Goal: Find specific page/section: Find specific page/section

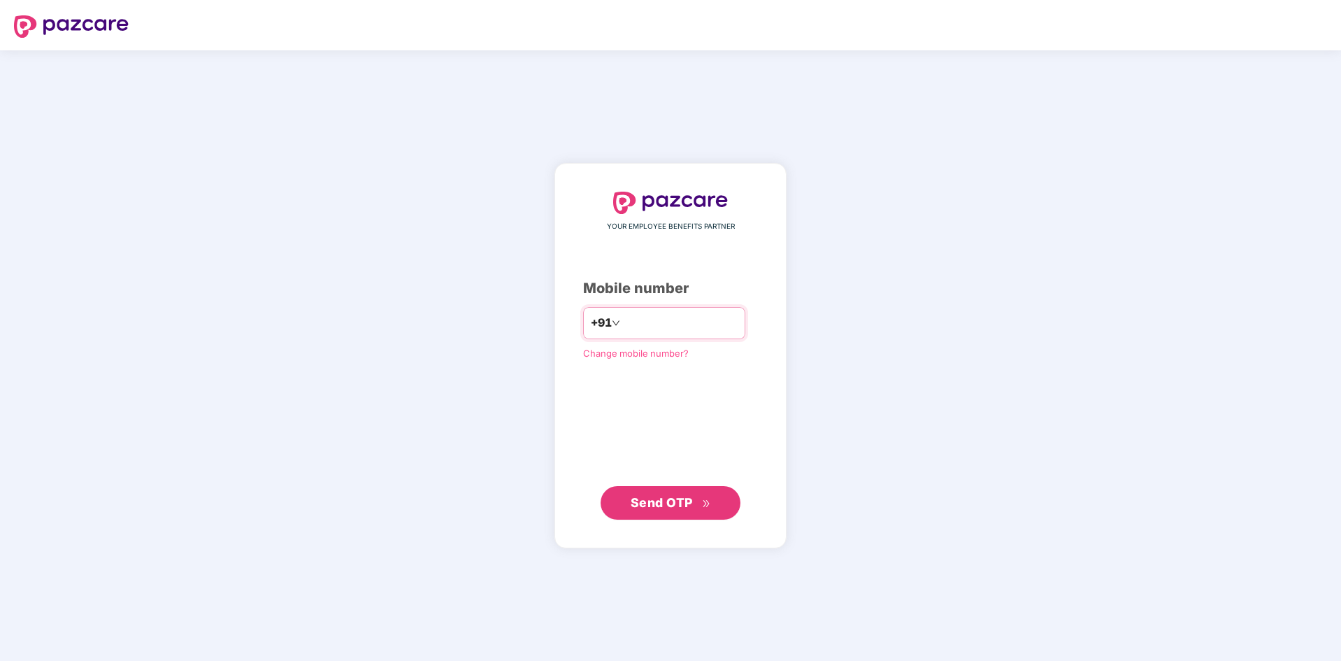
click at [652, 318] on input "number" at bounding box center [680, 323] width 115 height 22
type input "**********"
click at [668, 508] on span "Send OTP" at bounding box center [661, 501] width 62 height 15
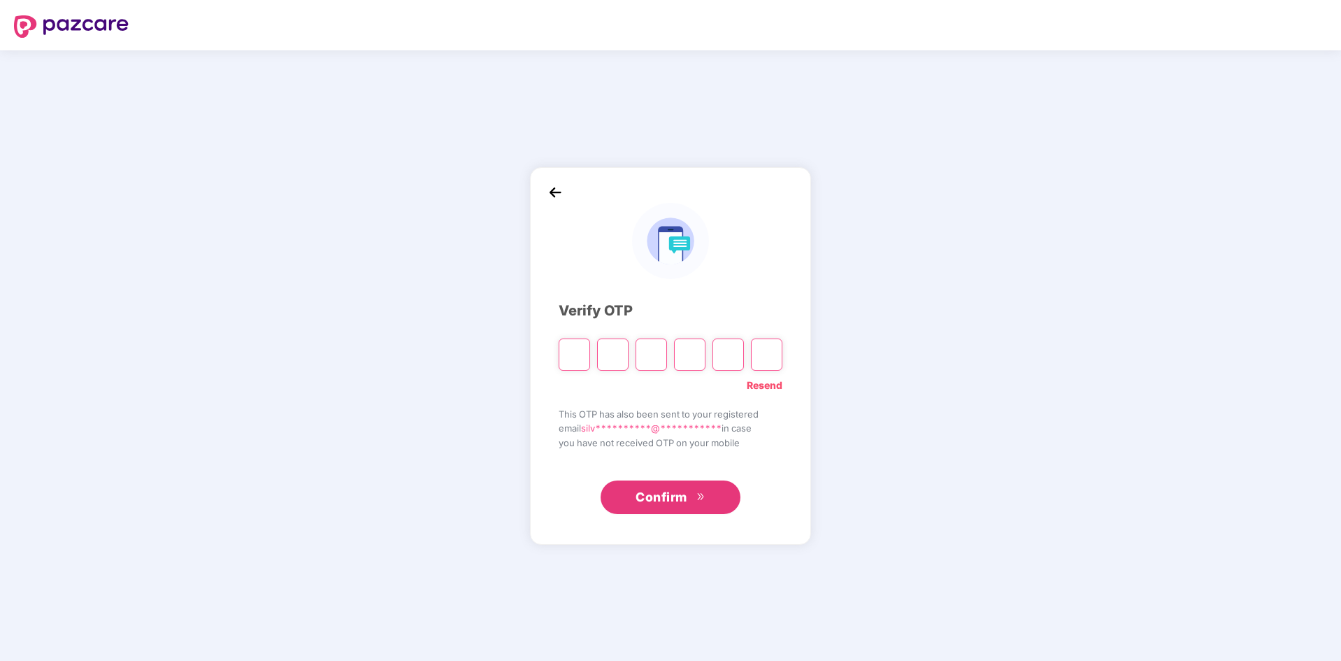
click at [765, 377] on div "Resend" at bounding box center [670, 381] width 224 height 22
click at [765, 383] on link "Resend" at bounding box center [765, 384] width 36 height 15
click at [581, 346] on input "Please enter verification code. Digit 1" at bounding box center [573, 354] width 31 height 32
type input "*"
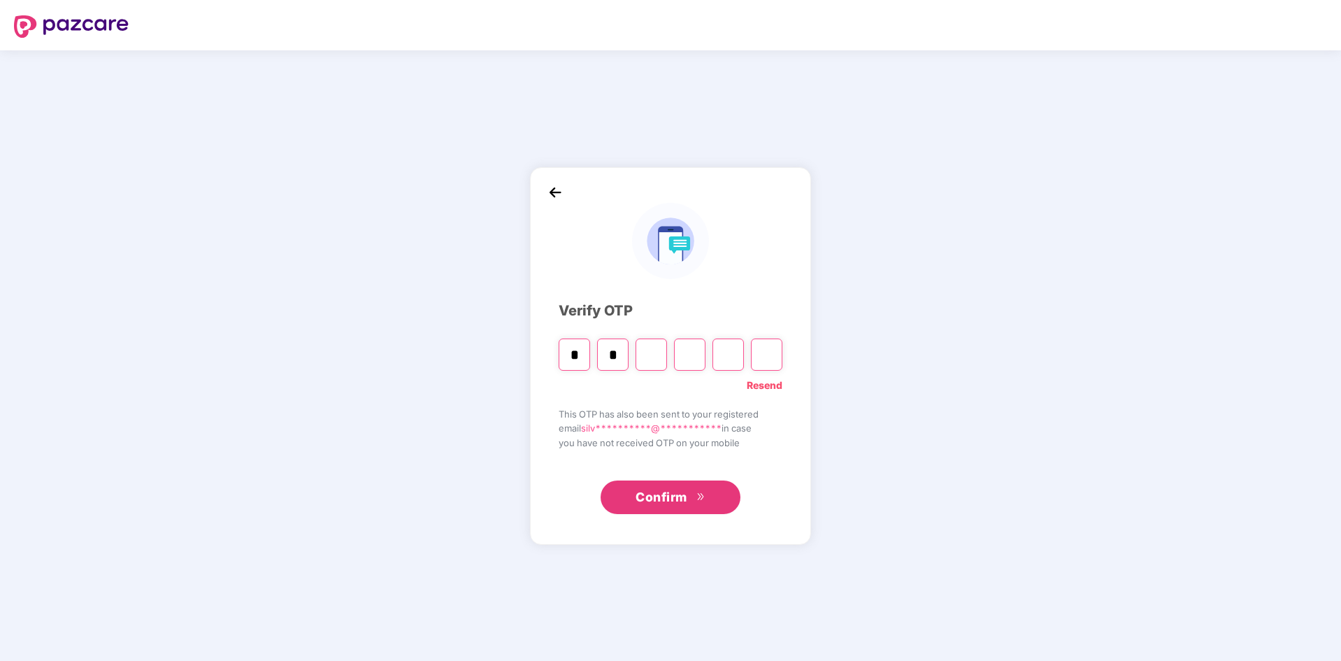
type input "*"
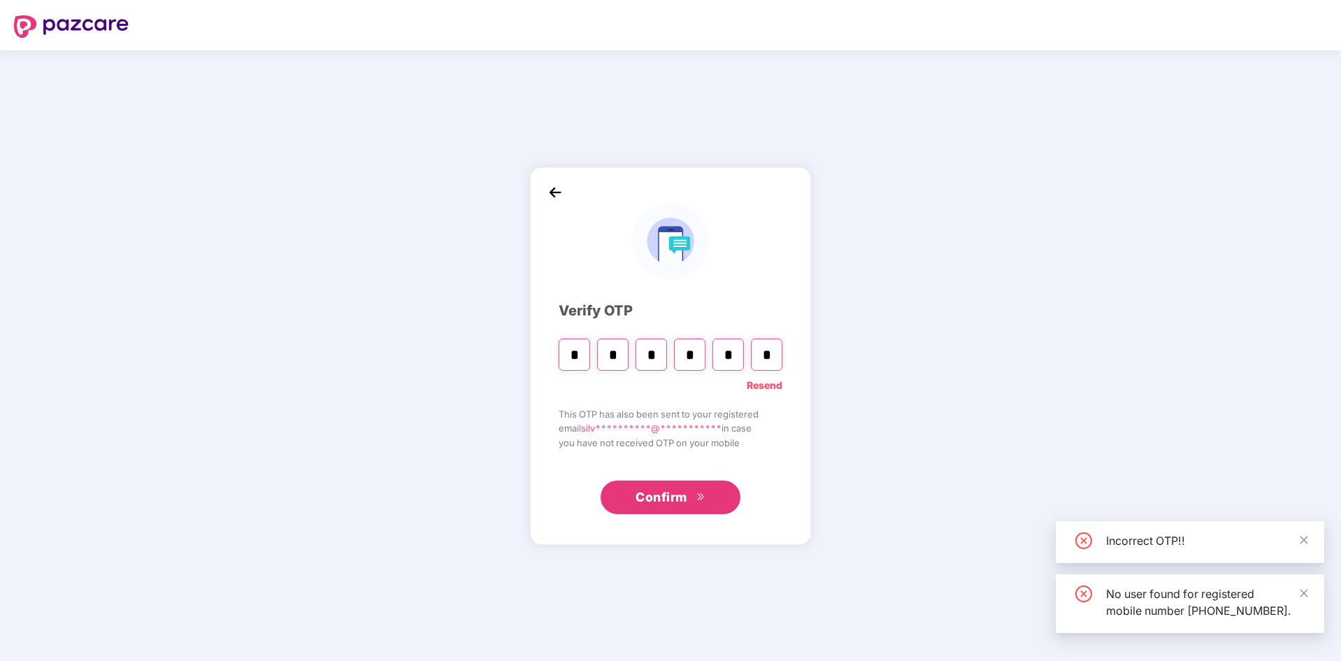
type input "*"
click at [652, 488] on span "Confirm" at bounding box center [661, 497] width 52 height 20
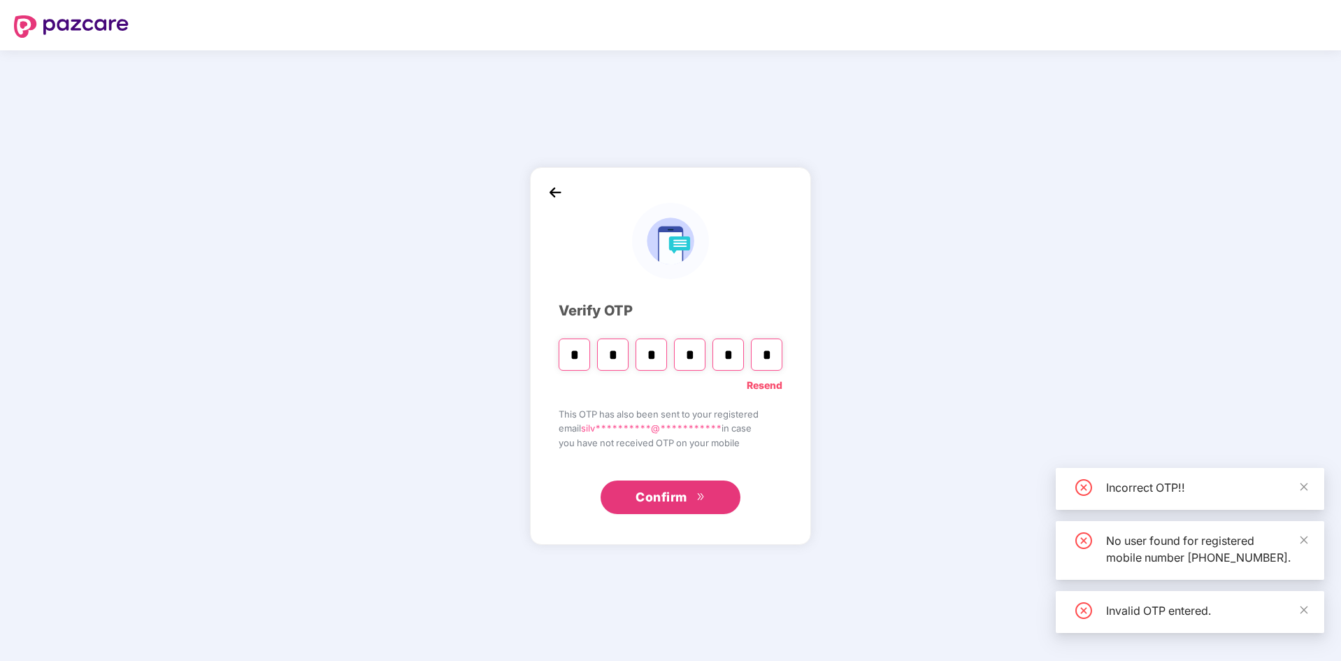
click at [652, 488] on span "Confirm" at bounding box center [661, 497] width 52 height 20
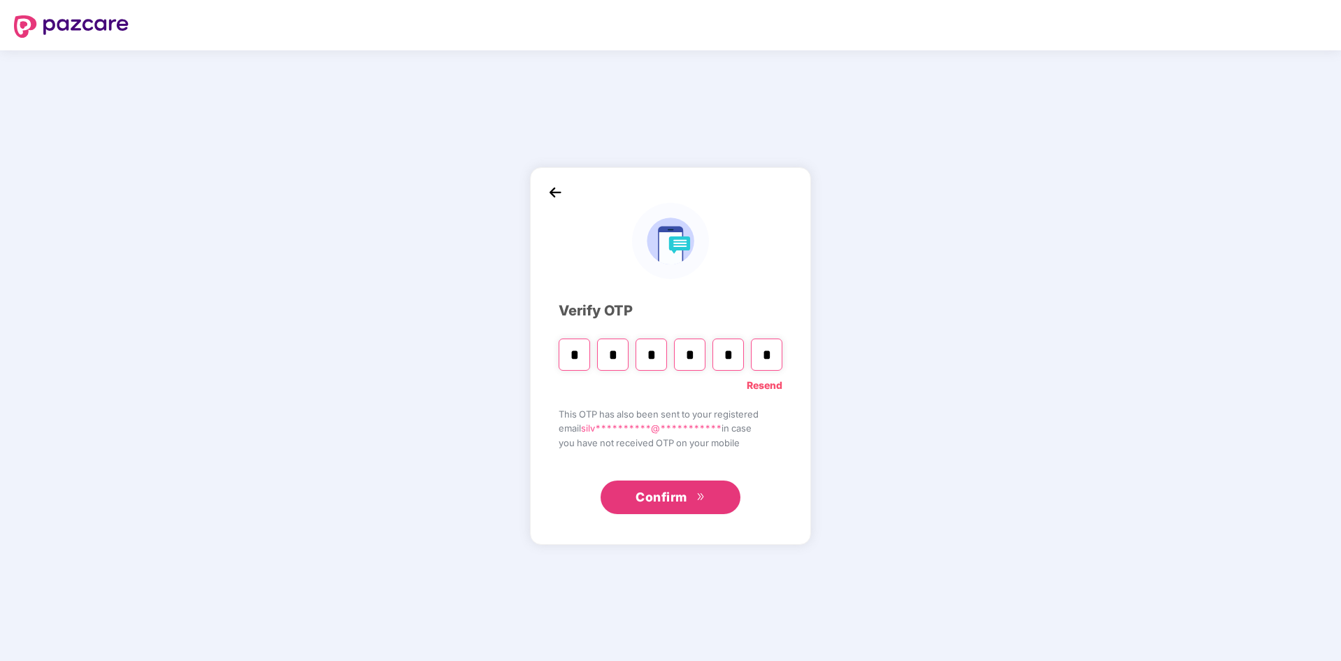
click at [574, 352] on input "*" at bounding box center [573, 354] width 31 height 32
type input "*"
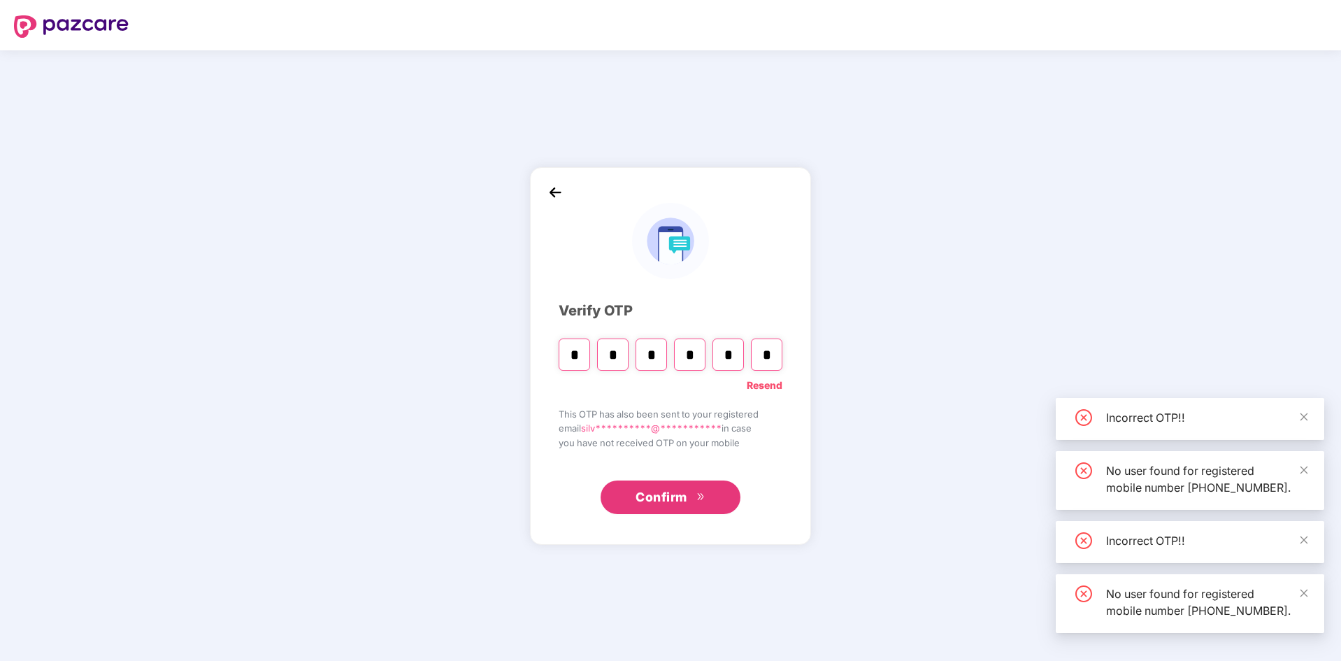
type input "*"
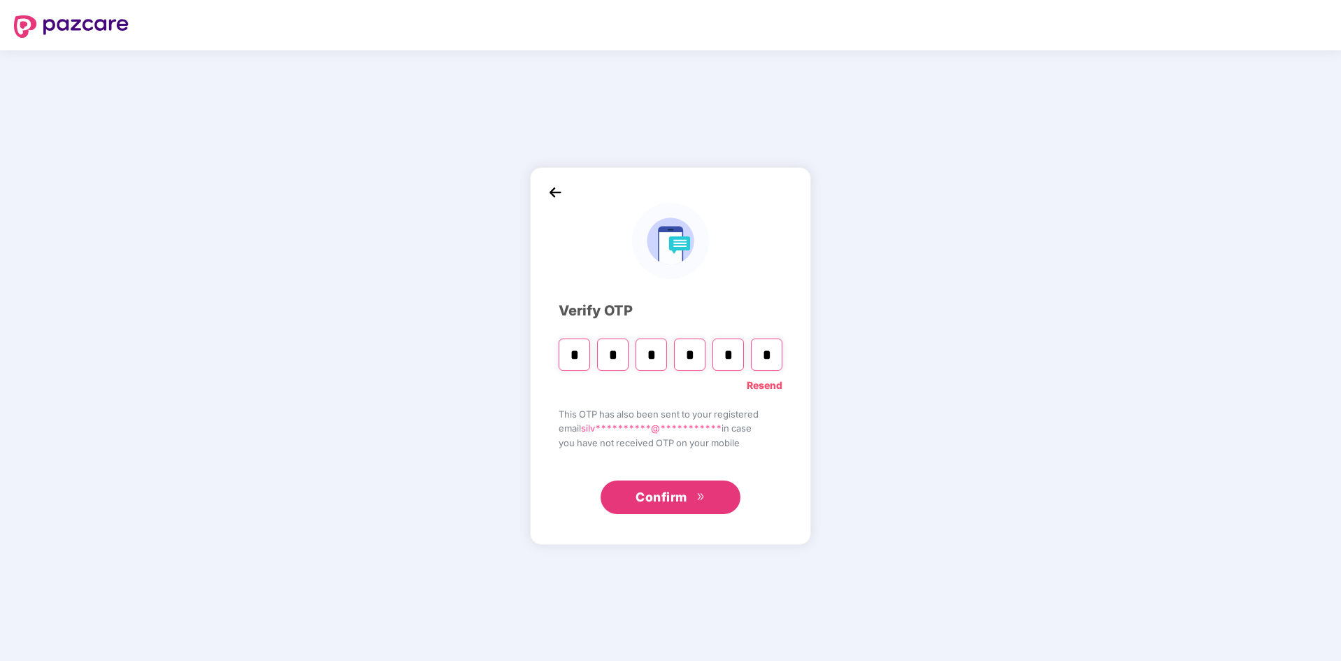
click at [722, 355] on input "*" at bounding box center [727, 354] width 31 height 32
drag, startPoint x: 728, startPoint y: 354, endPoint x: 742, endPoint y: 352, distance: 13.4
click at [742, 352] on input "*" at bounding box center [727, 354] width 31 height 32
type input "*"
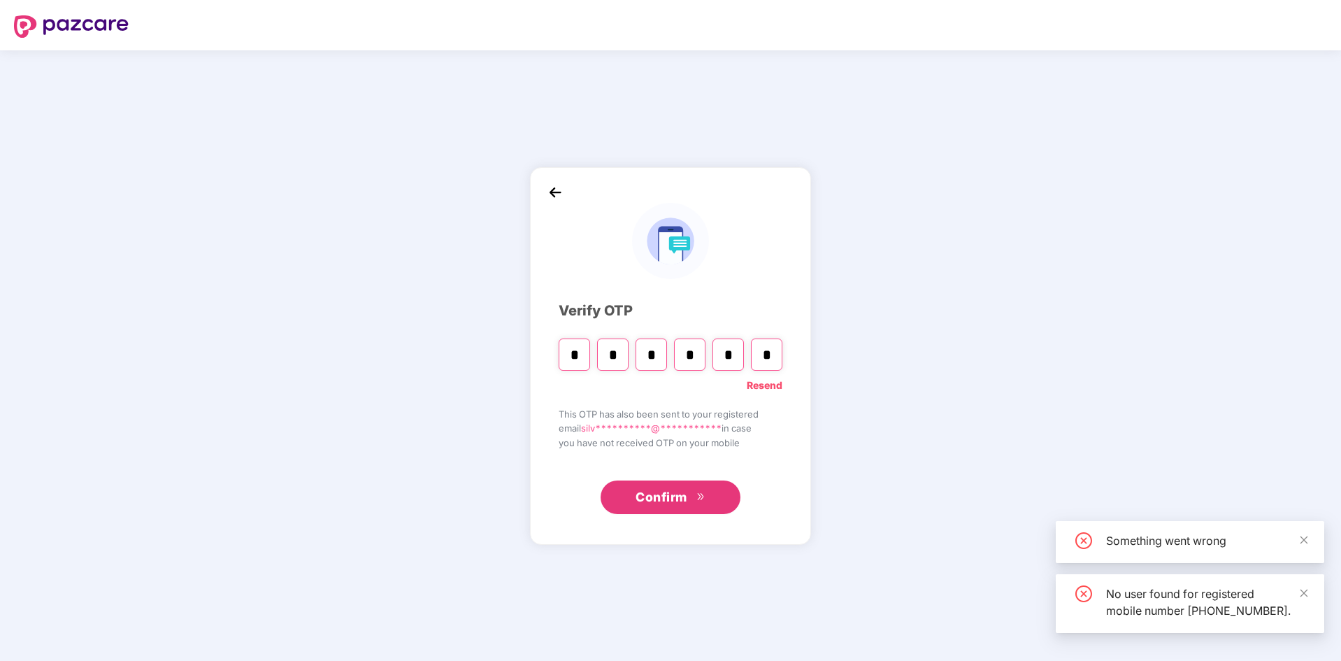
click at [690, 497] on button "Confirm" at bounding box center [670, 497] width 140 height 34
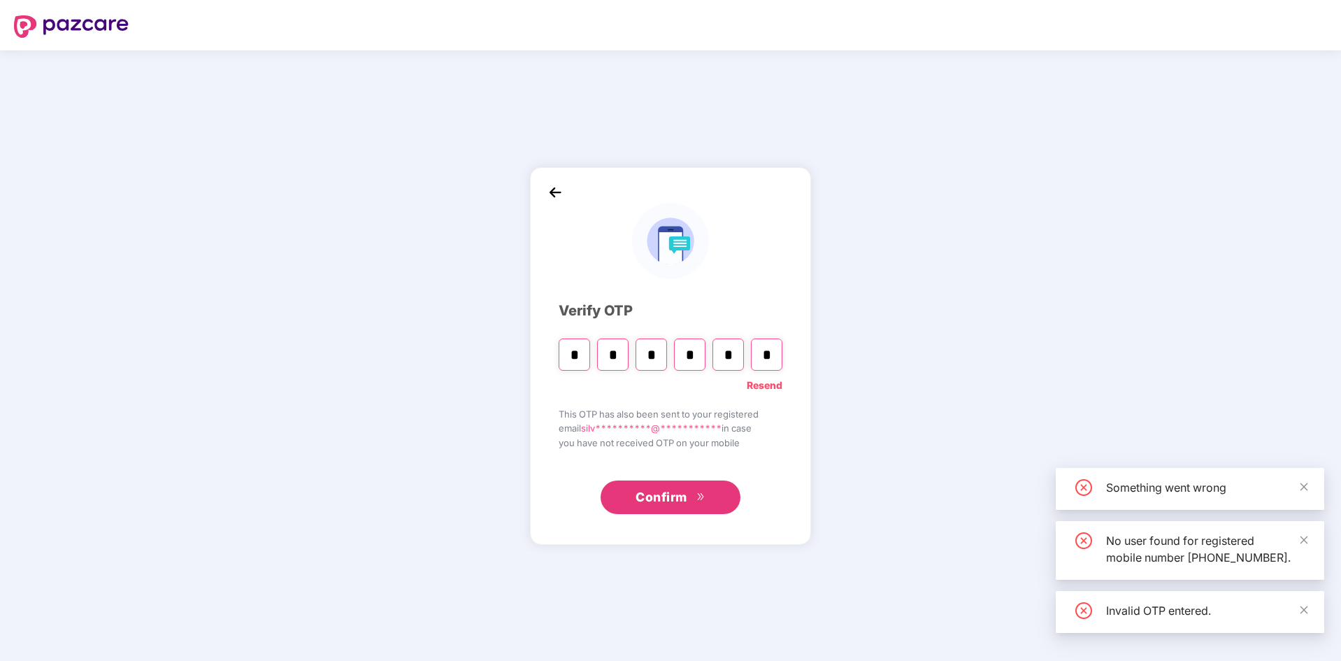
click at [690, 497] on button "Confirm" at bounding box center [670, 497] width 140 height 34
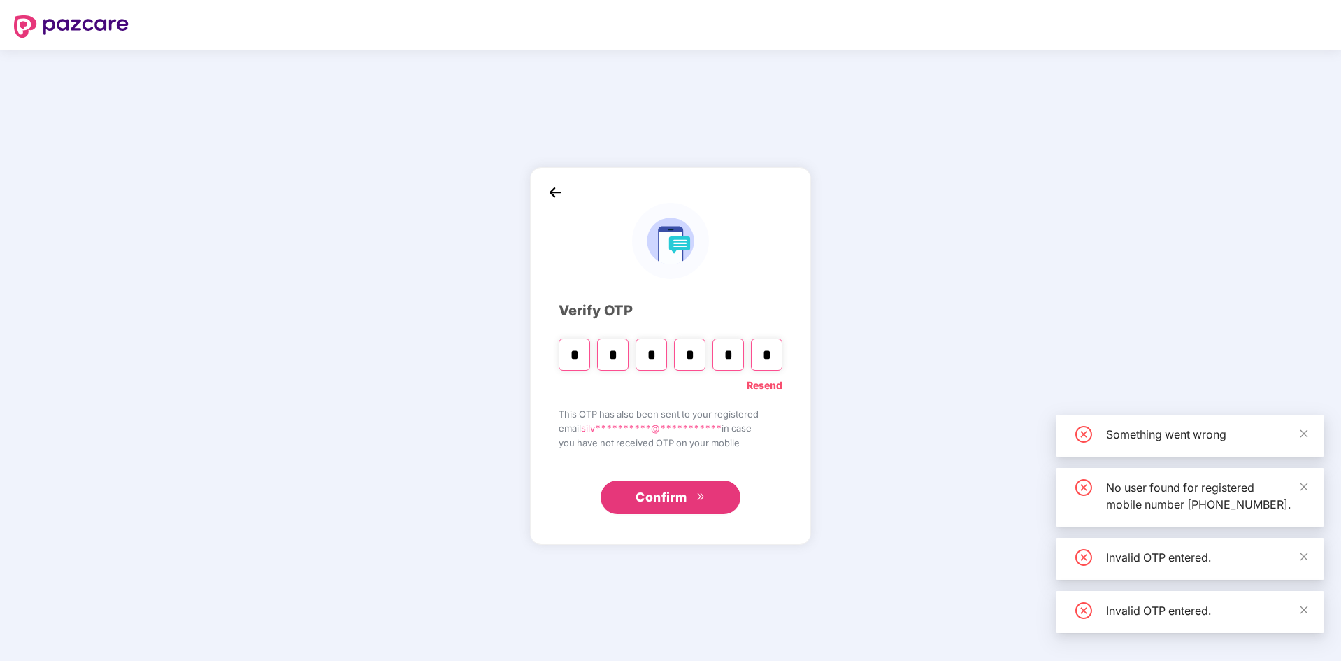
click at [690, 497] on button "Confirm" at bounding box center [670, 497] width 140 height 34
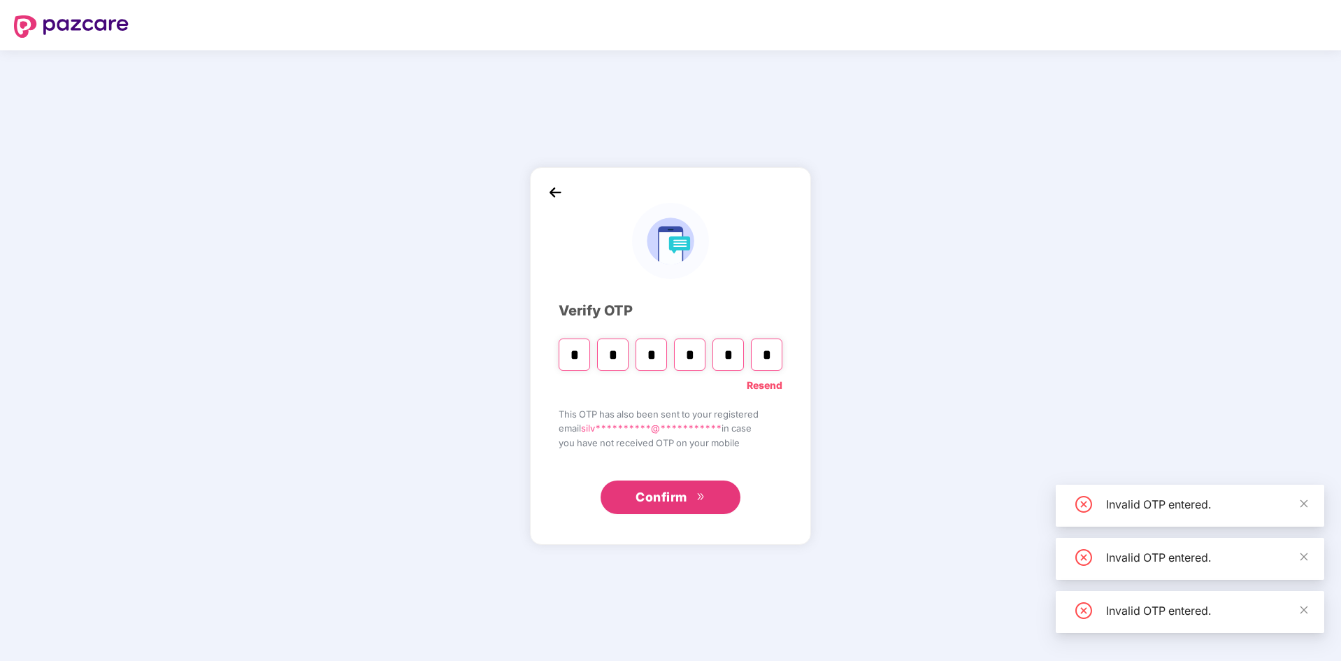
click at [754, 380] on link "Resend" at bounding box center [765, 384] width 36 height 15
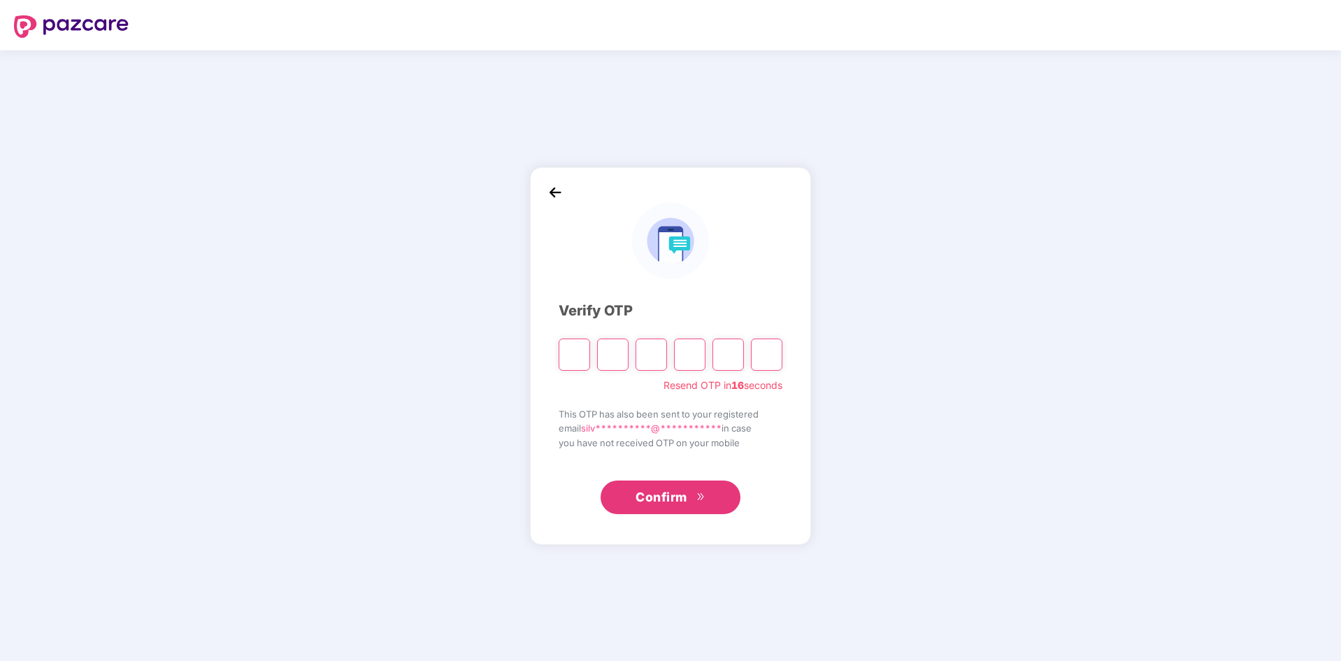
click at [566, 356] on input "Please enter verification code. Digit 1" at bounding box center [573, 354] width 31 height 32
type input "*"
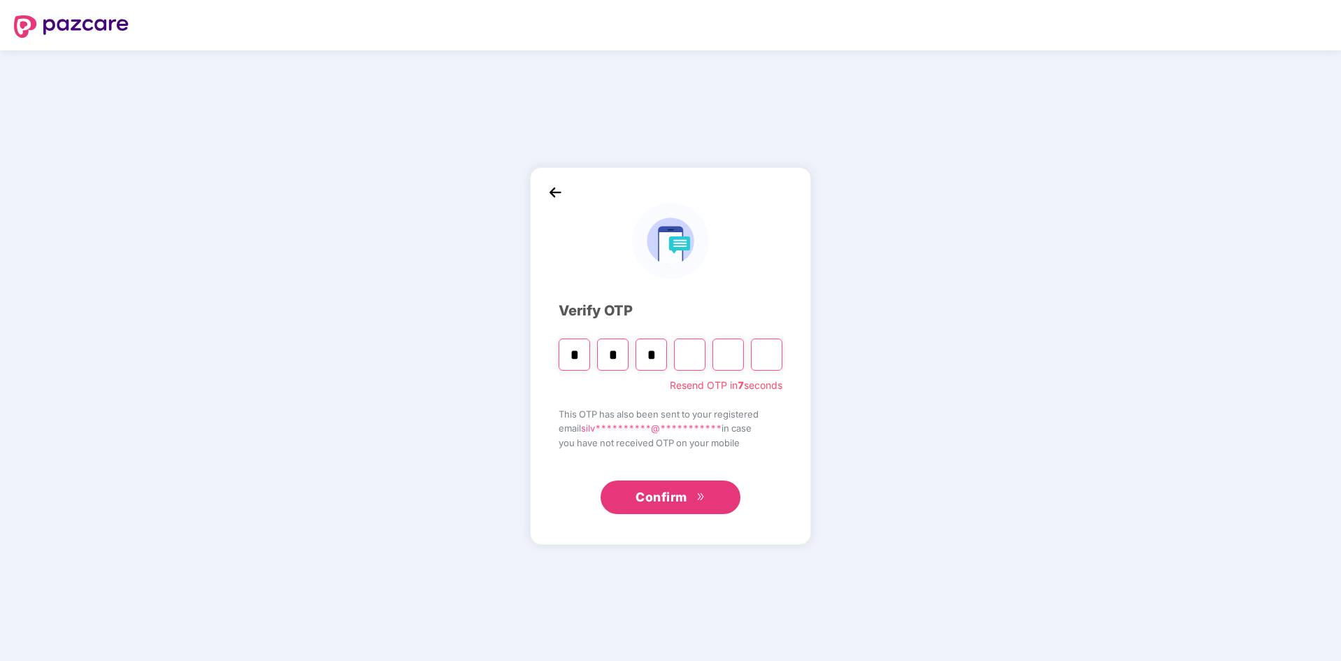
type input "*"
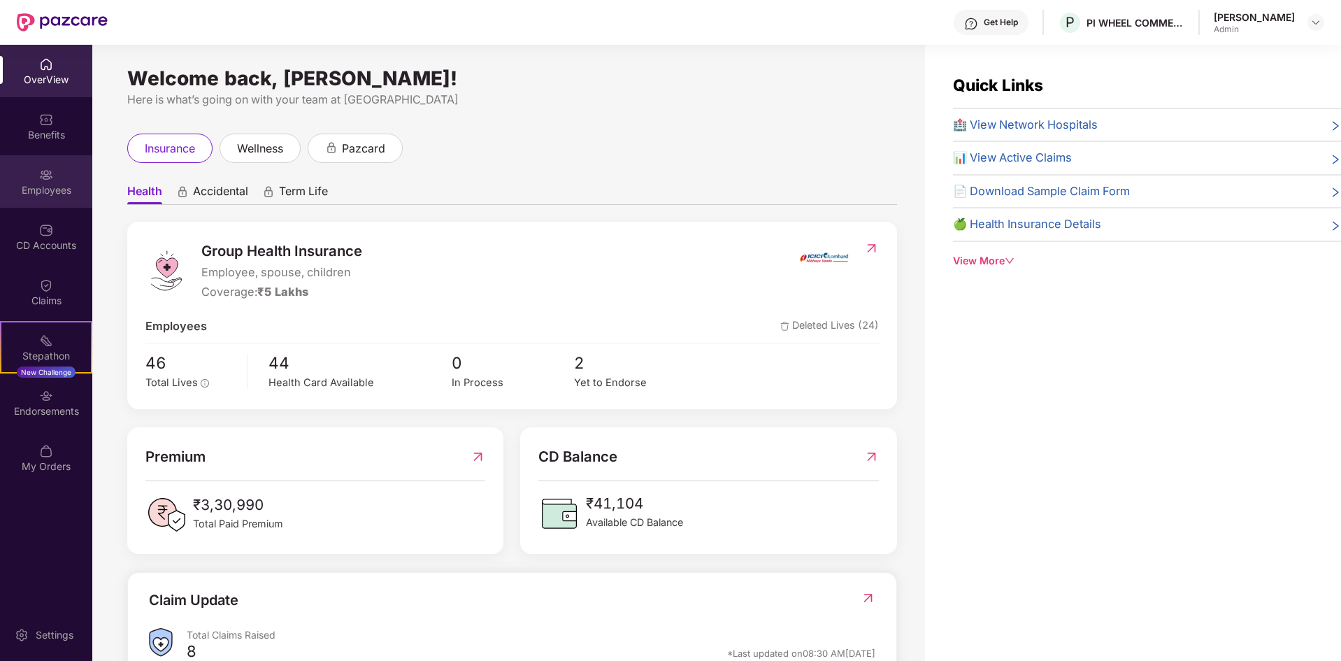
click at [29, 173] on div "Employees" at bounding box center [46, 181] width 92 height 52
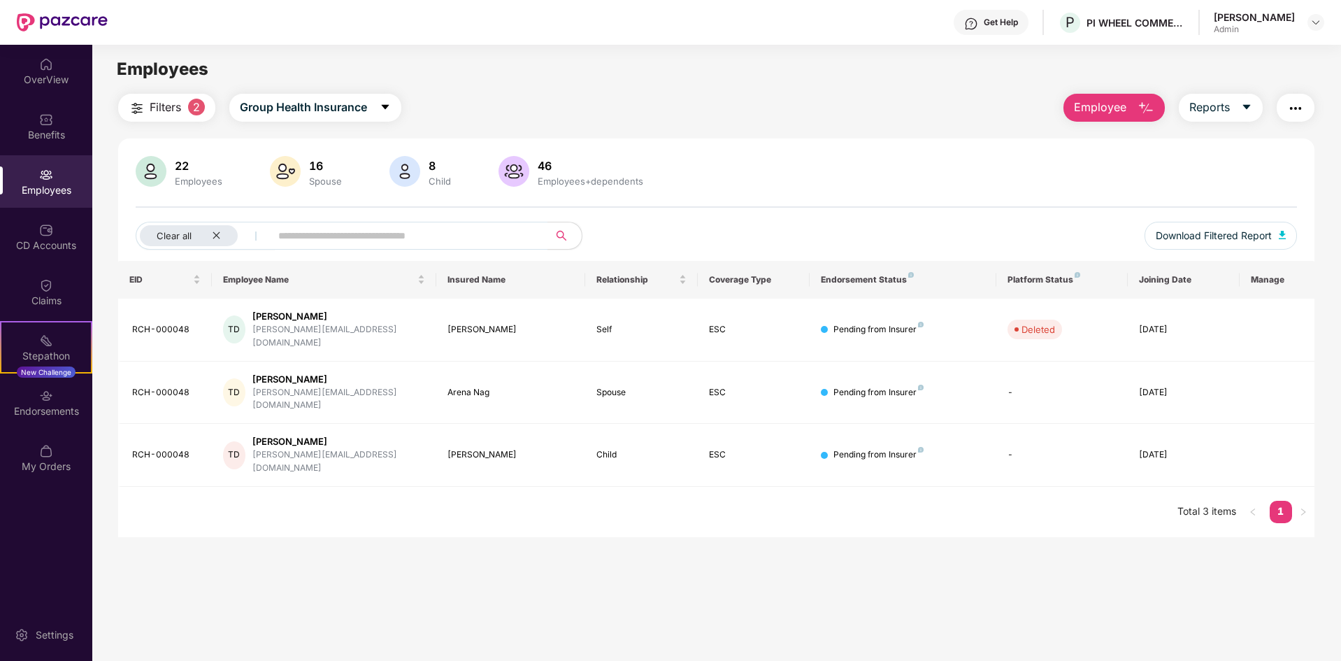
click at [36, 160] on div "Employees" at bounding box center [46, 181] width 92 height 52
click at [274, 101] on span "Group Health Insurance" at bounding box center [303, 107] width 127 height 17
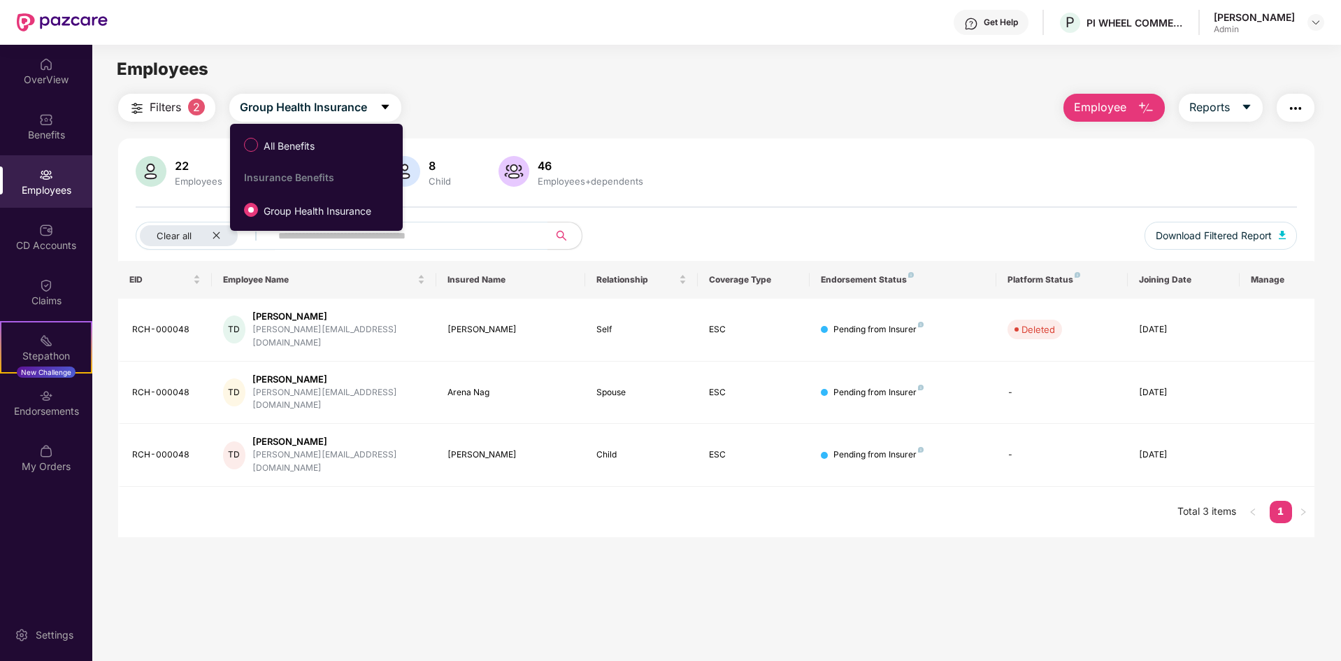
click at [210, 110] on button "Filters 2" at bounding box center [166, 108] width 97 height 28
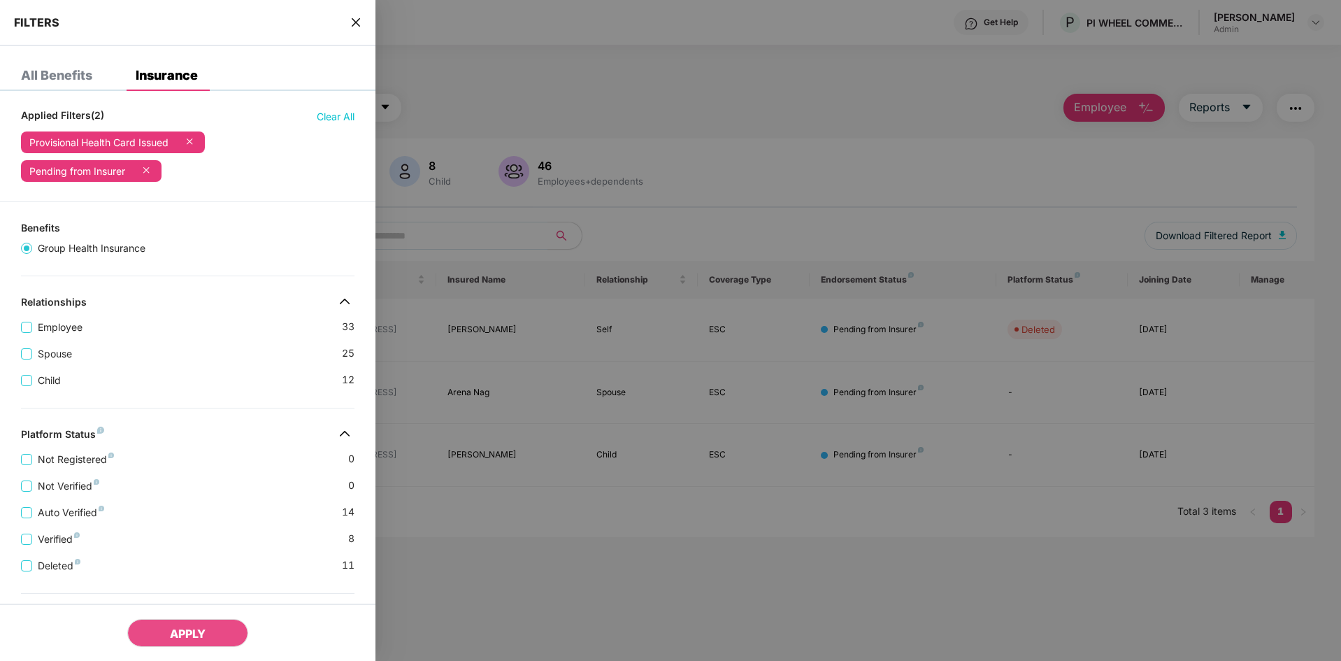
click at [184, 100] on div "All Benefits Insurance Applied Filters(2) Clear All Provisional Health Card Iss…" at bounding box center [187, 461] width 375 height 803
click at [622, 75] on div at bounding box center [670, 330] width 1341 height 661
click at [350, 27] on icon "close" at bounding box center [355, 22] width 11 height 11
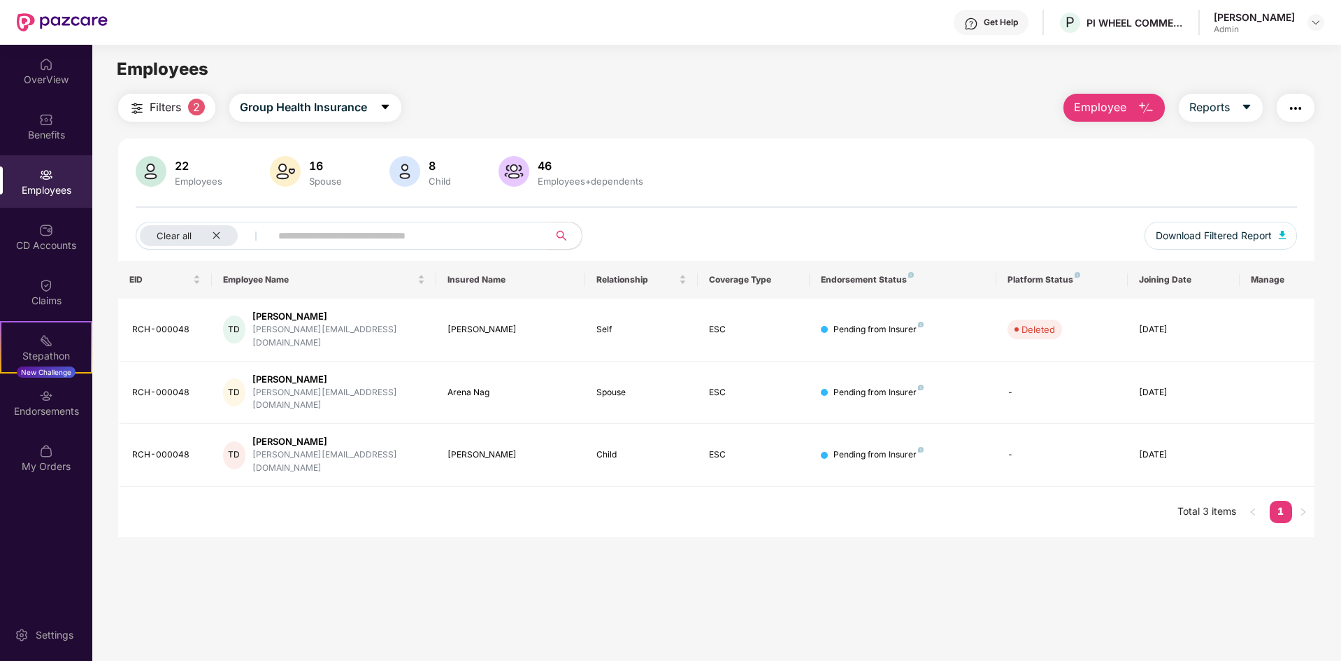
click at [181, 108] on span "Filters" at bounding box center [165, 107] width 31 height 17
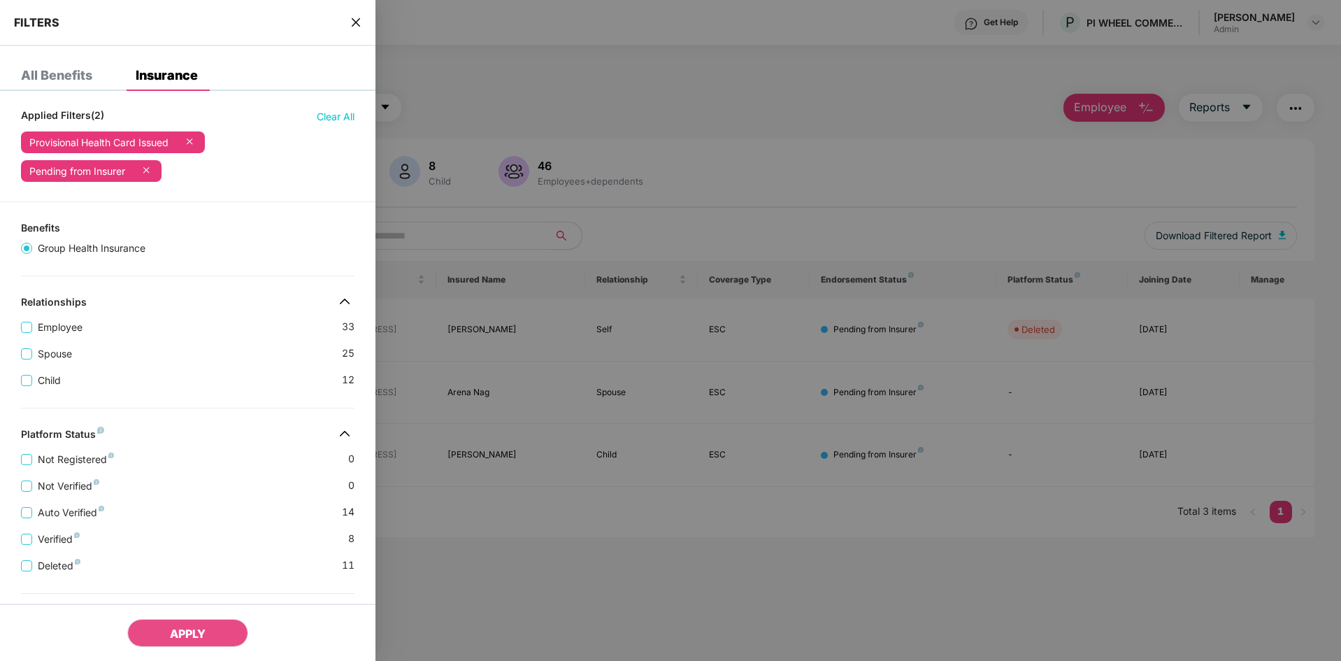
click at [358, 19] on icon "close" at bounding box center [355, 22] width 11 height 11
